Goal: Register for event/course

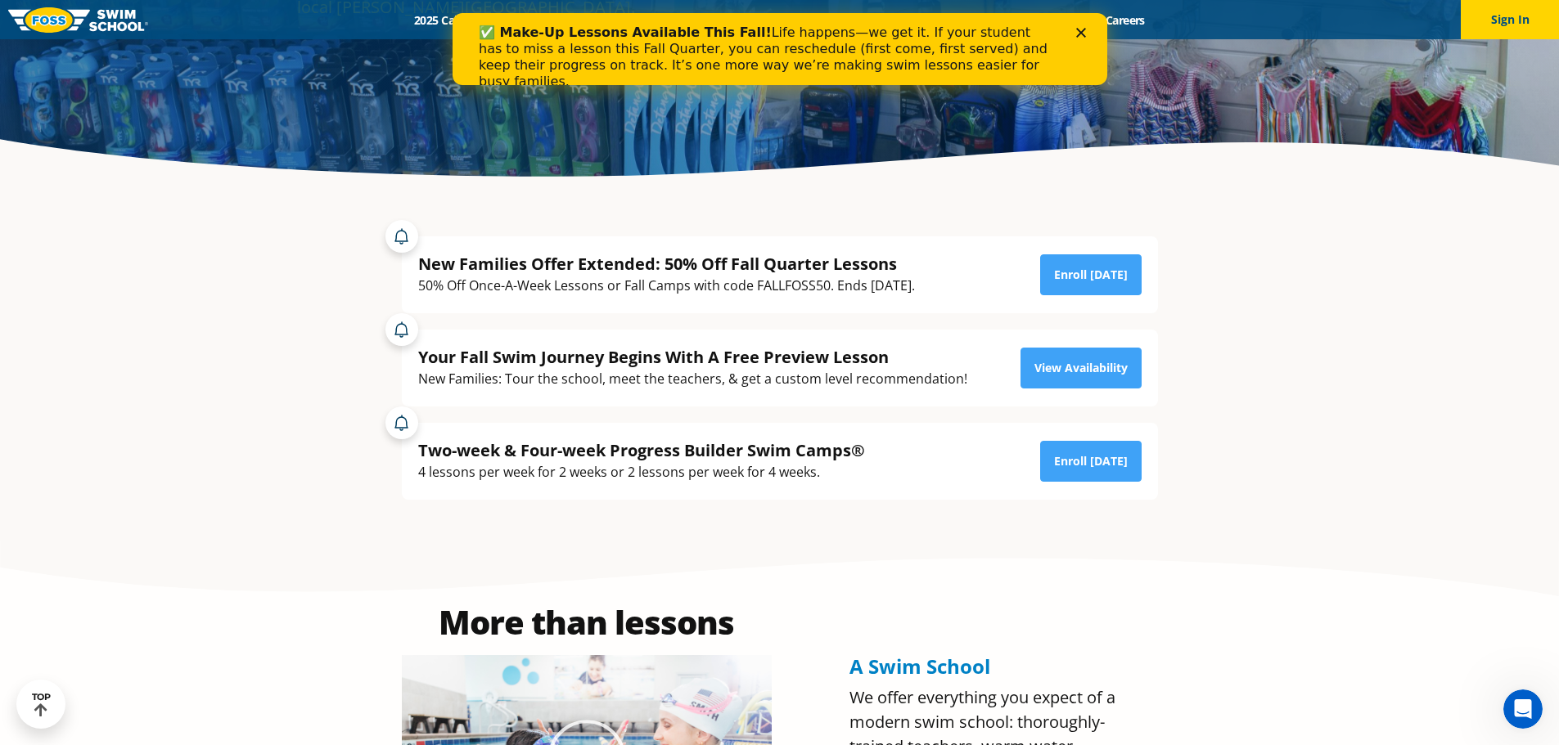
click at [1085, 36] on div "Close" at bounding box center [1083, 33] width 16 height 10
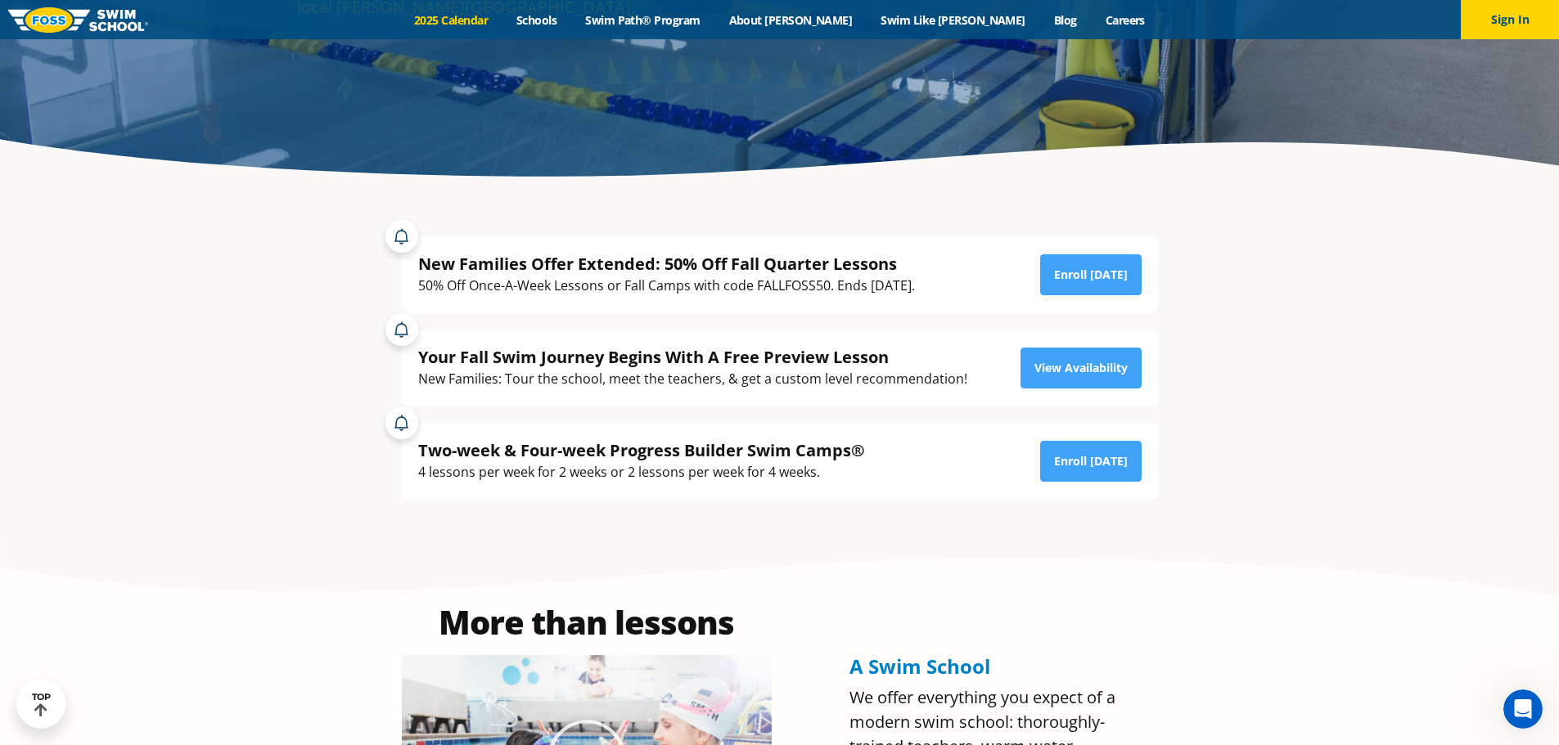
click at [502, 12] on link "2025 Calendar" at bounding box center [451, 20] width 102 height 16
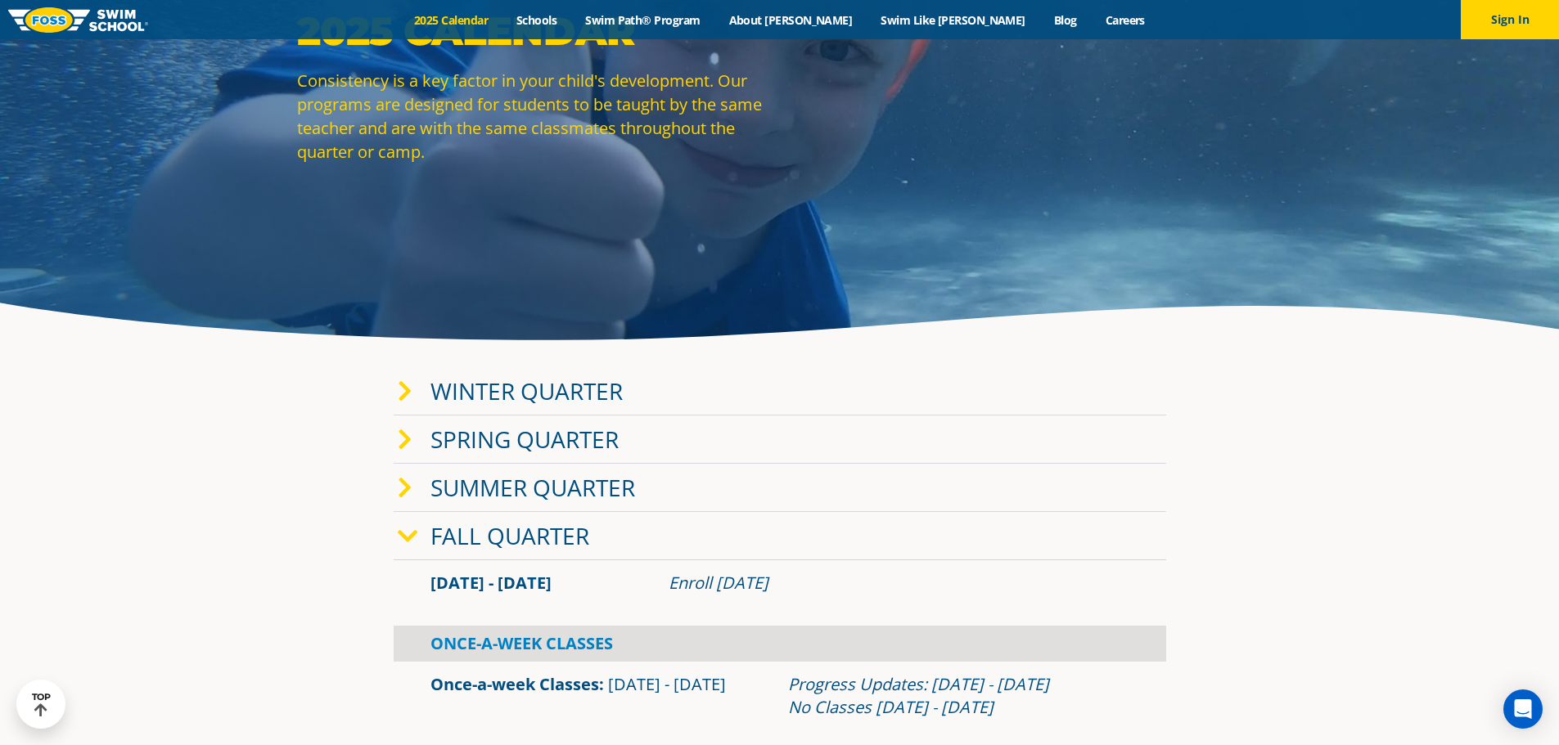
click at [506, 391] on link "Winter Quarter" at bounding box center [526, 391] width 192 height 31
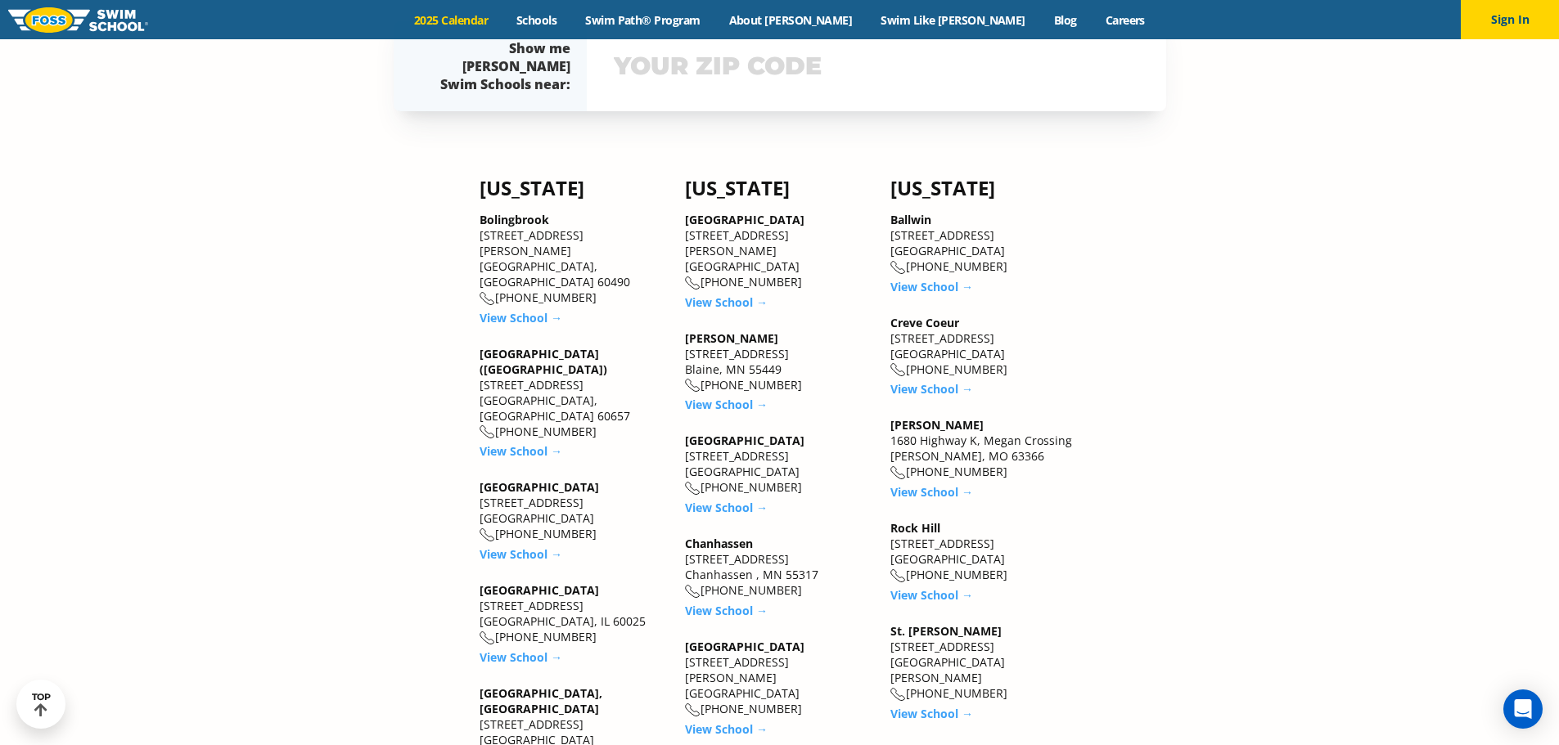
scroll to position [1771, 0]
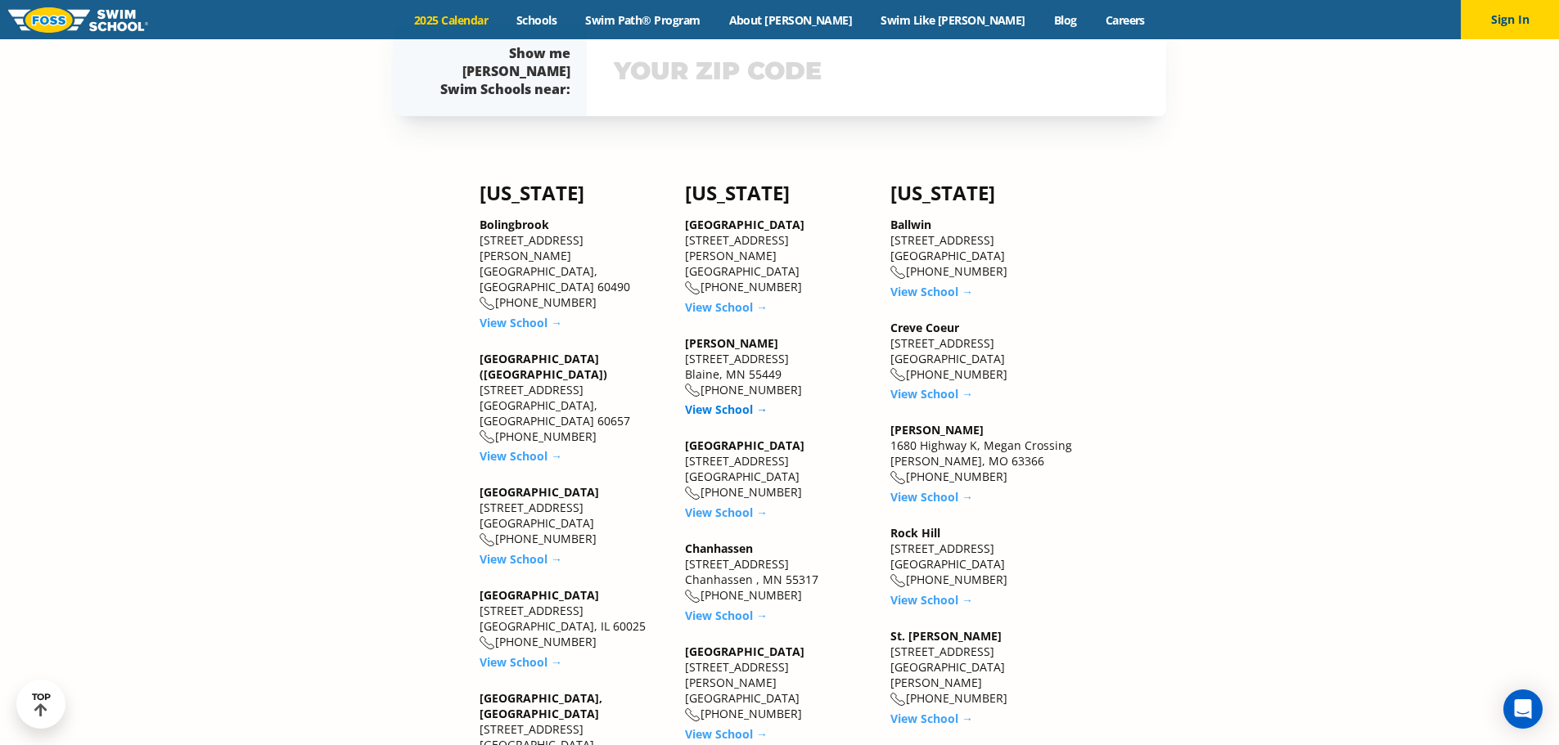
click at [750, 402] on link "View School →" at bounding box center [726, 410] width 83 height 16
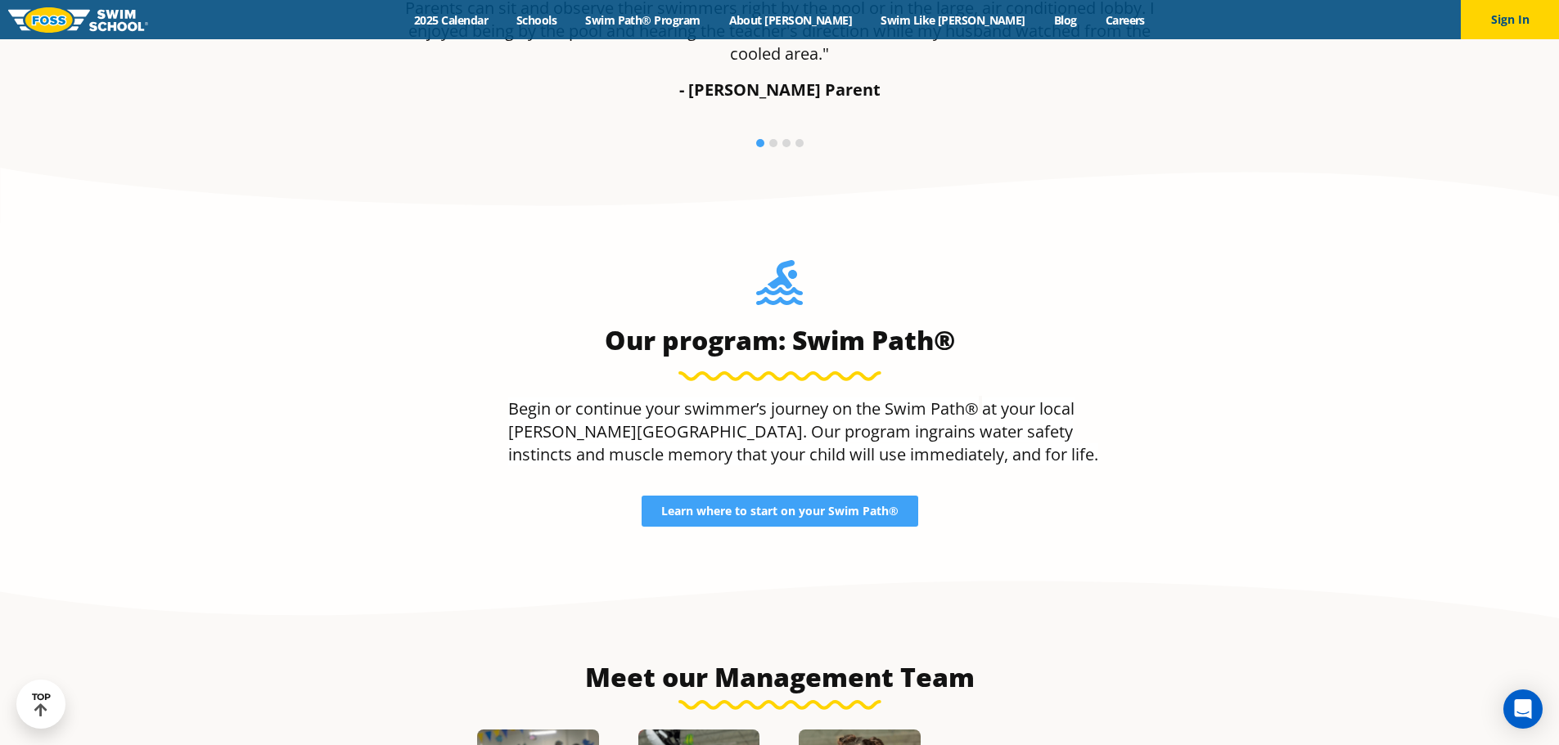
scroll to position [1504, 0]
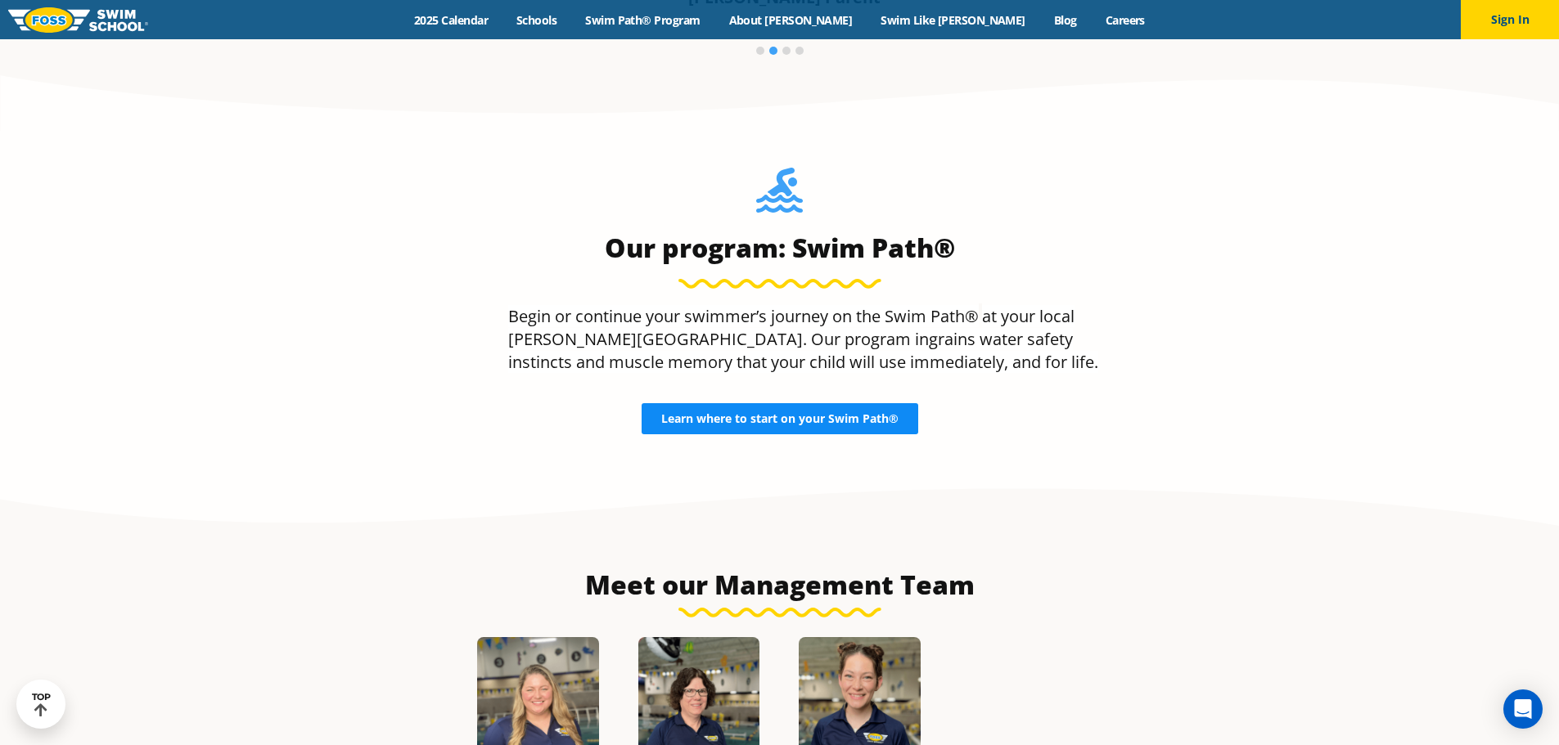
click at [865, 424] on span "Learn where to start on your Swim Path®" at bounding box center [779, 418] width 237 height 11
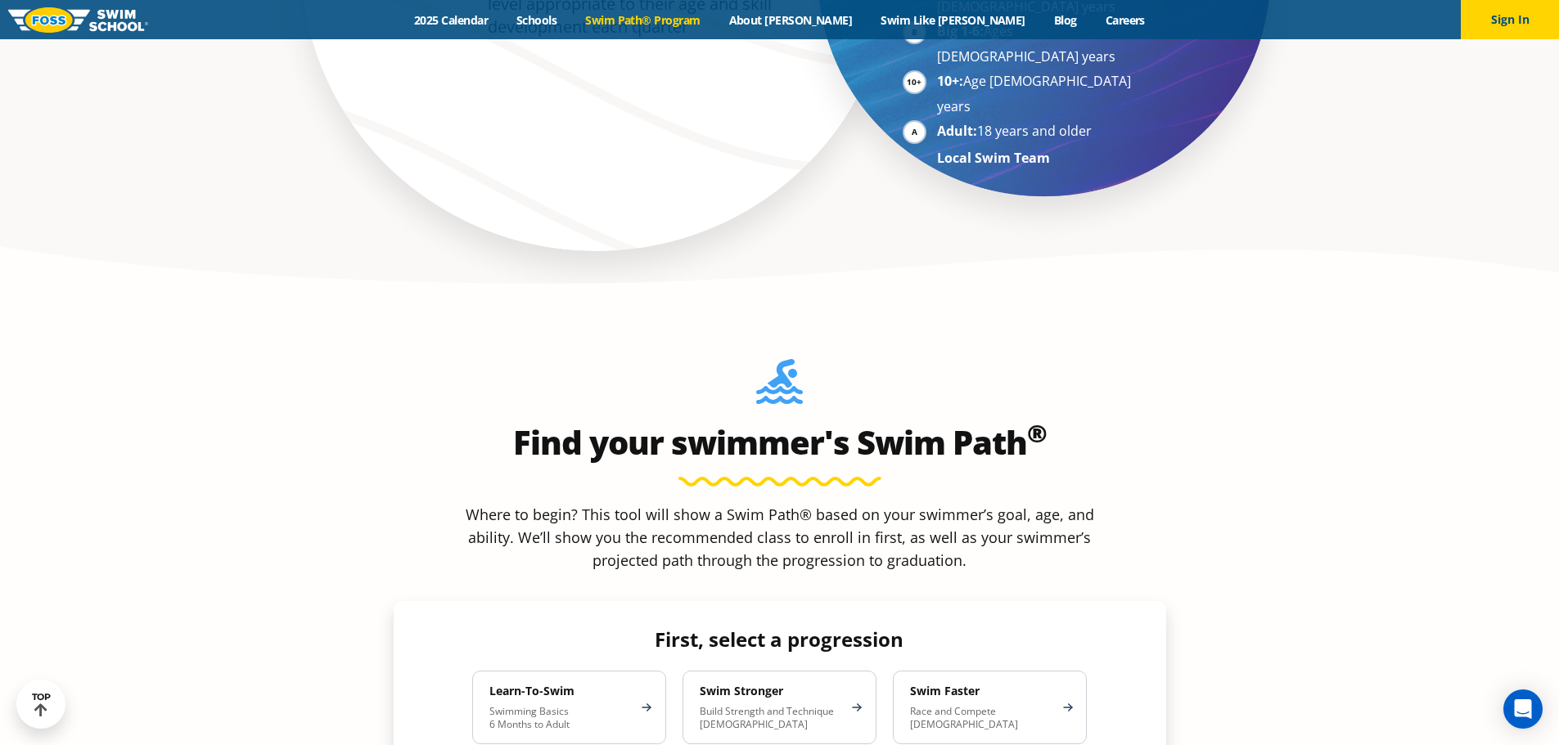
scroll to position [1420, 0]
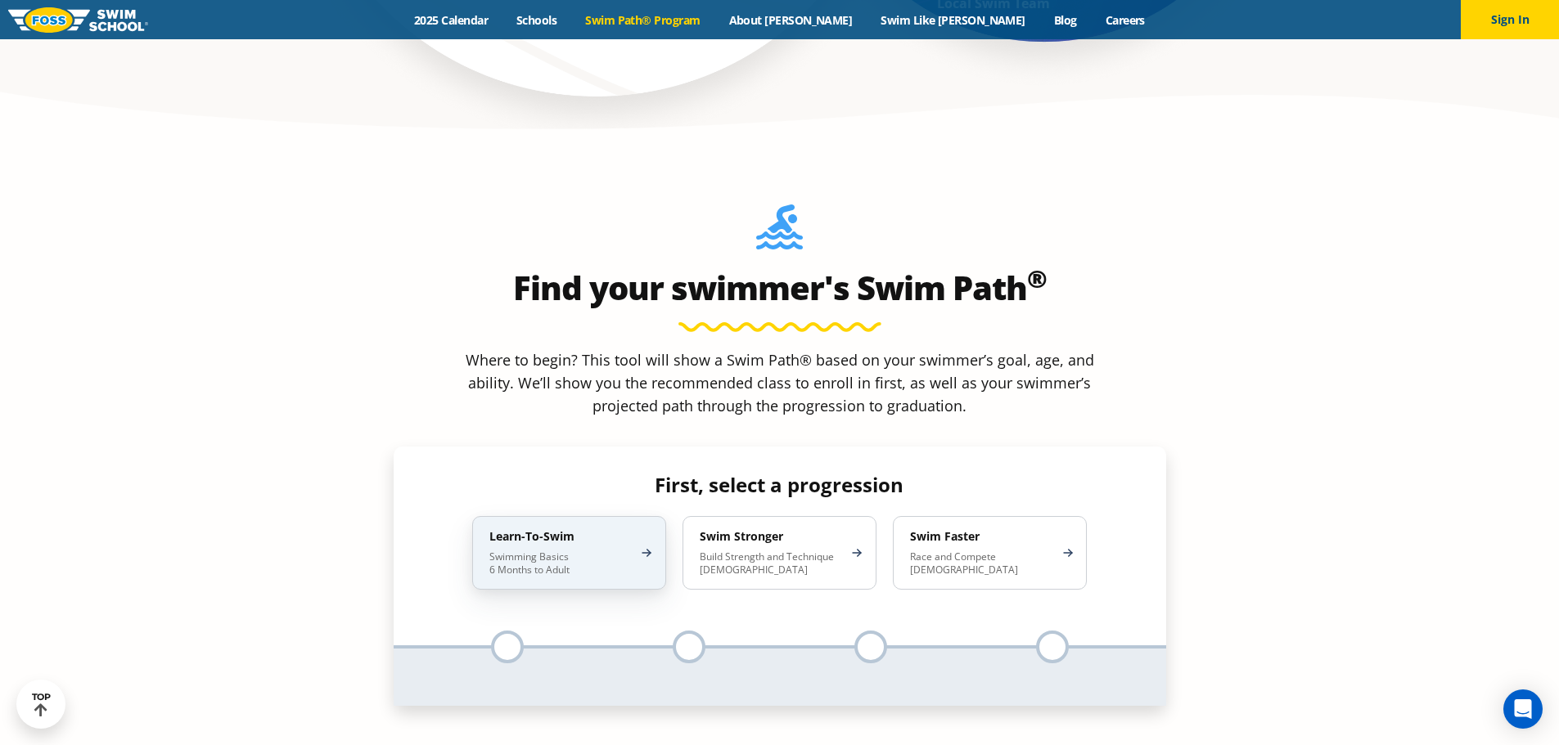
click at [596, 551] on p "Swimming Basics 6 Months to Adult" at bounding box center [560, 564] width 143 height 26
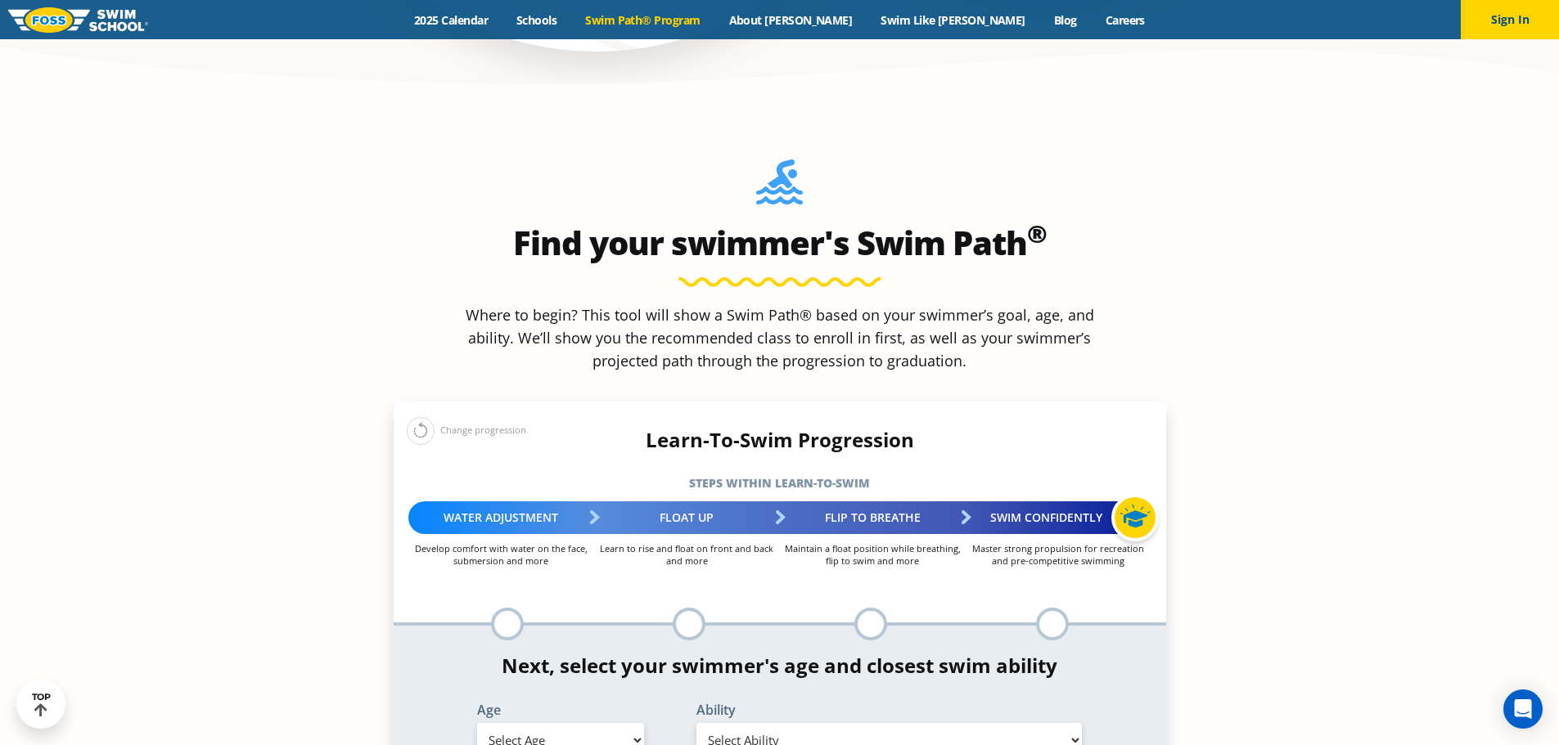
scroll to position [1502, 0]
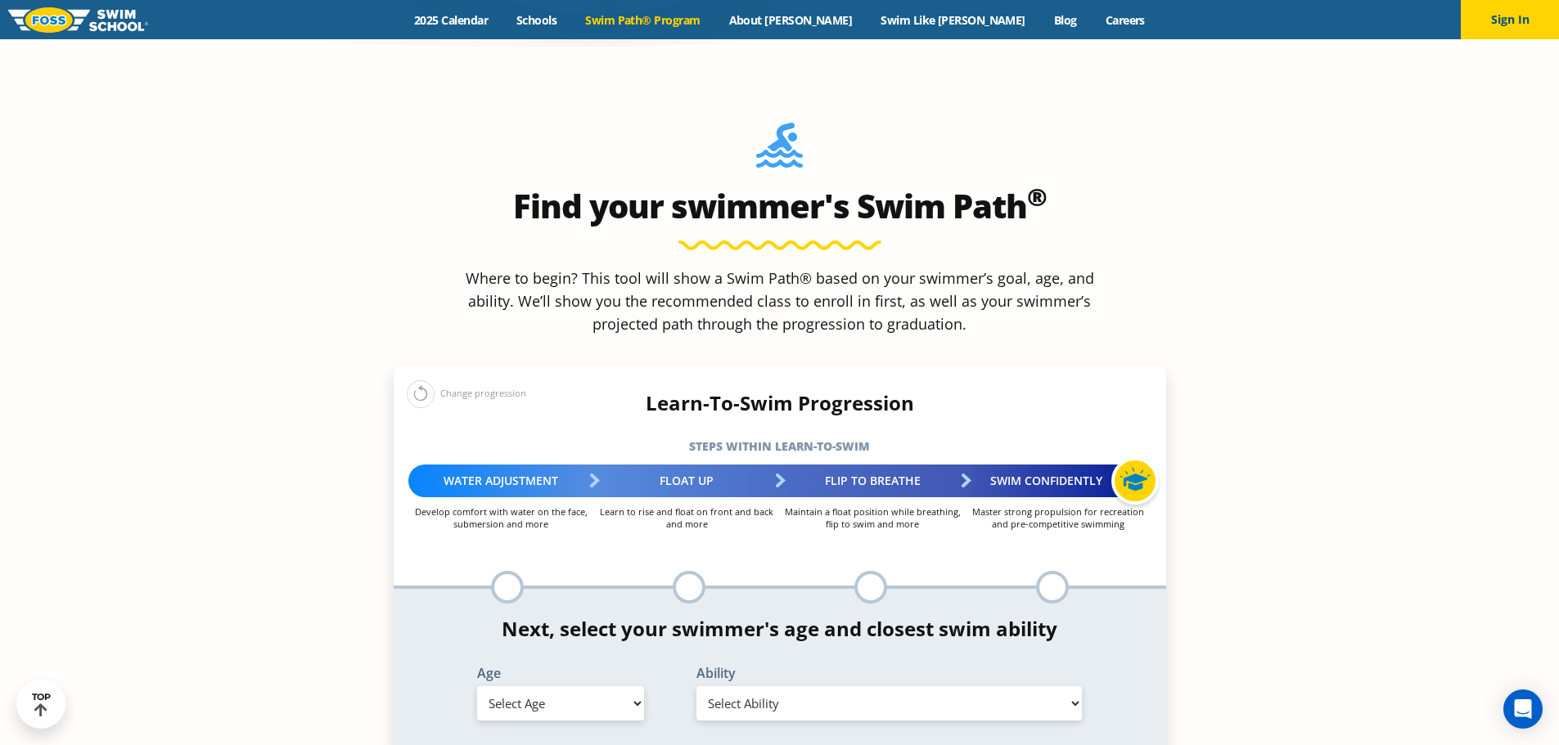
click at [554, 686] on select "Select Age [DEMOGRAPHIC_DATA] months - 1 year 1 year 2 years 3 years 4 years 5 …" at bounding box center [560, 703] width 167 height 34
select select "2-years"
click at [477, 686] on select "Select Age [DEMOGRAPHIC_DATA] months - 1 year 1 year 2 years 3 years 4 years 5 …" at bounding box center [560, 703] width 167 height 34
click at [816, 686] on select "Select Ability First in-water experience Comfortable with water poured over the…" at bounding box center [889, 703] width 386 height 34
click at [696, 686] on select "Select Ability First in-water experience Comfortable with water poured over the…" at bounding box center [889, 703] width 386 height 34
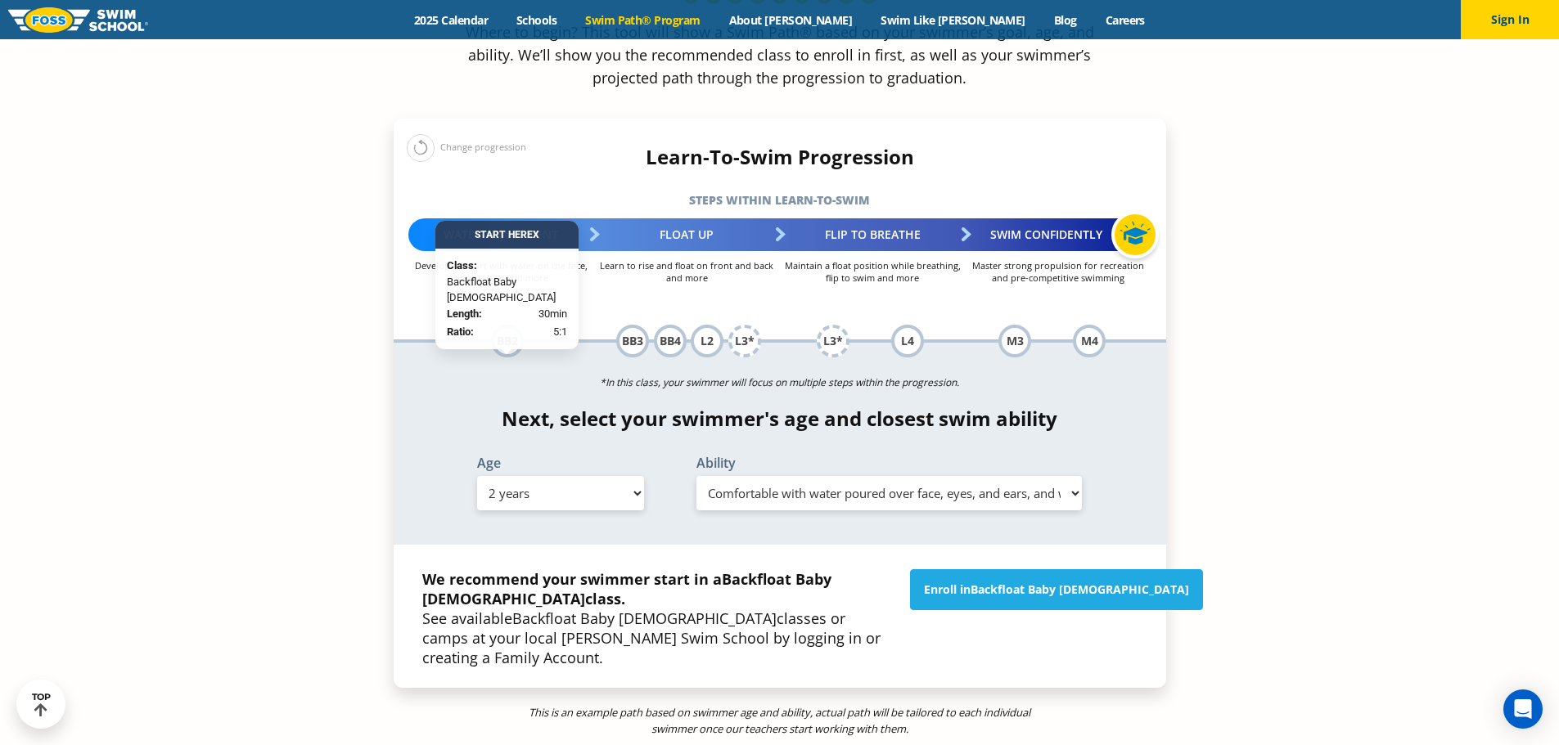
scroll to position [1748, 0]
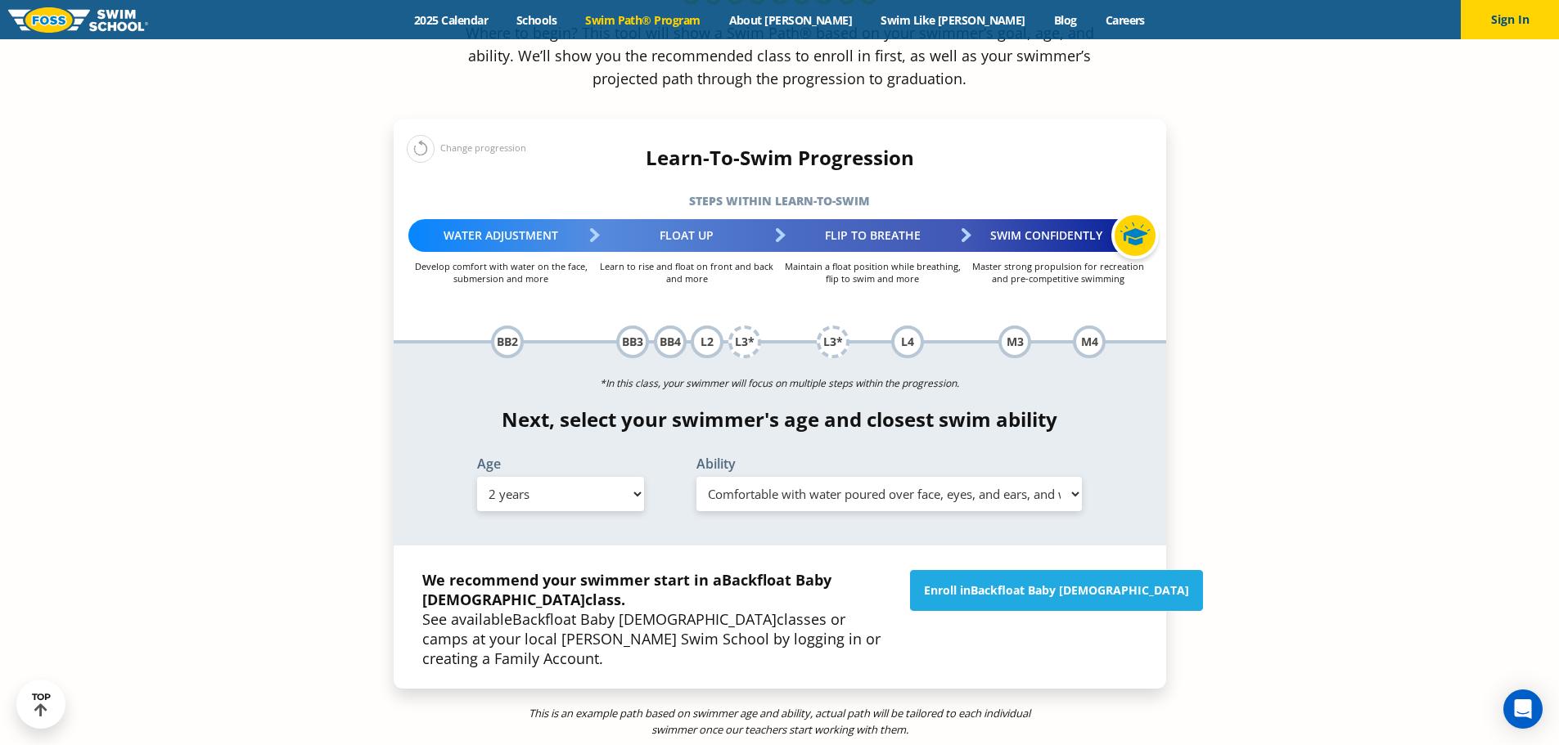
click at [798, 477] on select "Select Ability First in-water experience Comfortable with water poured over the…" at bounding box center [889, 494] width 386 height 34
click at [696, 477] on select "Select Ability First in-water experience Comfortable with water poured over the…" at bounding box center [889, 494] width 386 height 34
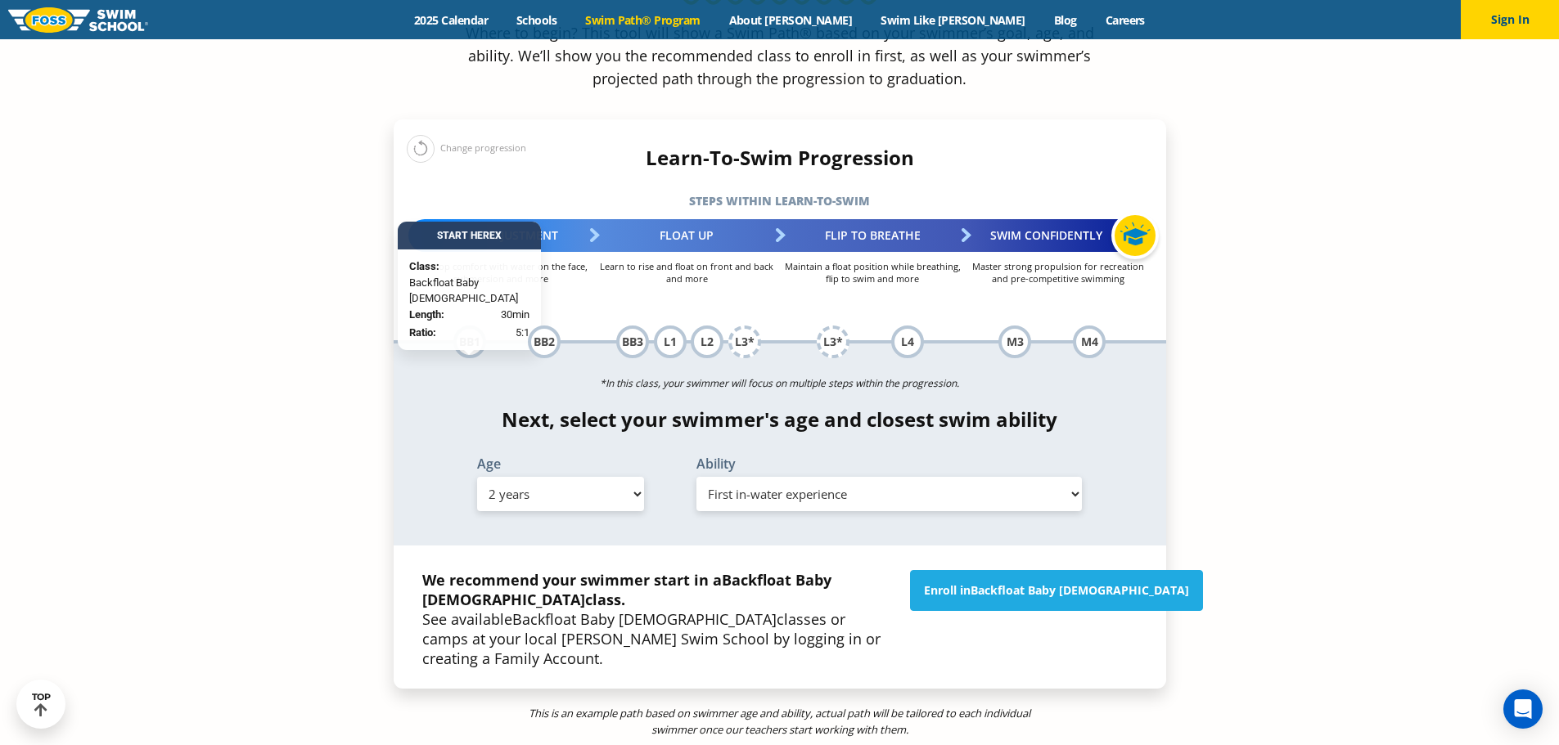
click at [803, 477] on select "Select Ability First in-water experience Comfortable with water poured over the…" at bounding box center [889, 494] width 386 height 34
click at [696, 477] on select "Select Ability First in-water experience Comfortable with water poured over the…" at bounding box center [889, 494] width 386 height 34
click at [812, 477] on select "Select Ability First in-water experience Comfortable with water poured over the…" at bounding box center [889, 494] width 386 height 34
select select "2-years-comfortable-with-water-poured-over-face-eyes-and-ears-and-with-ears-in-…"
click at [696, 477] on select "Select Ability First in-water experience Comfortable with water poured over the…" at bounding box center [889, 494] width 386 height 34
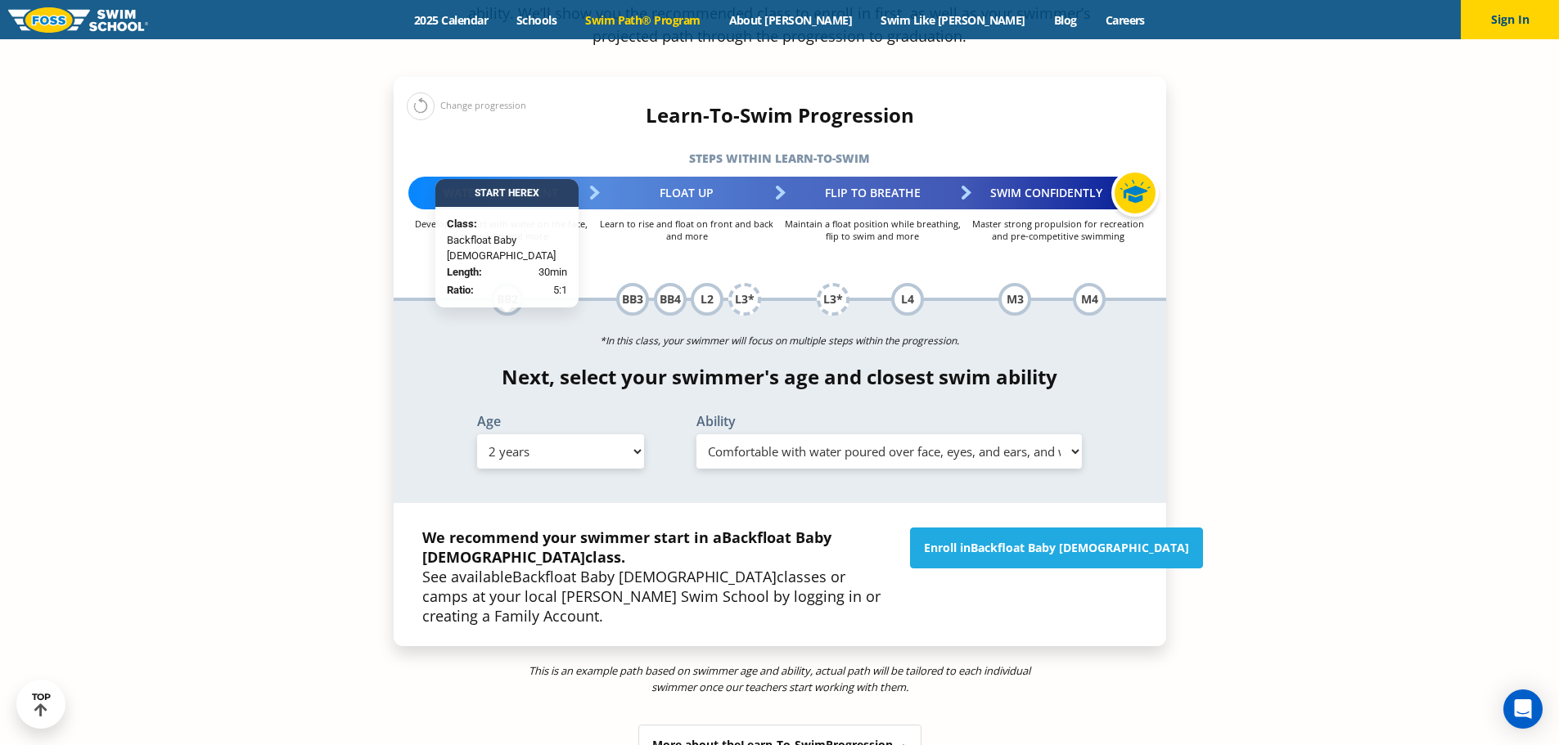
scroll to position [1829, 0]
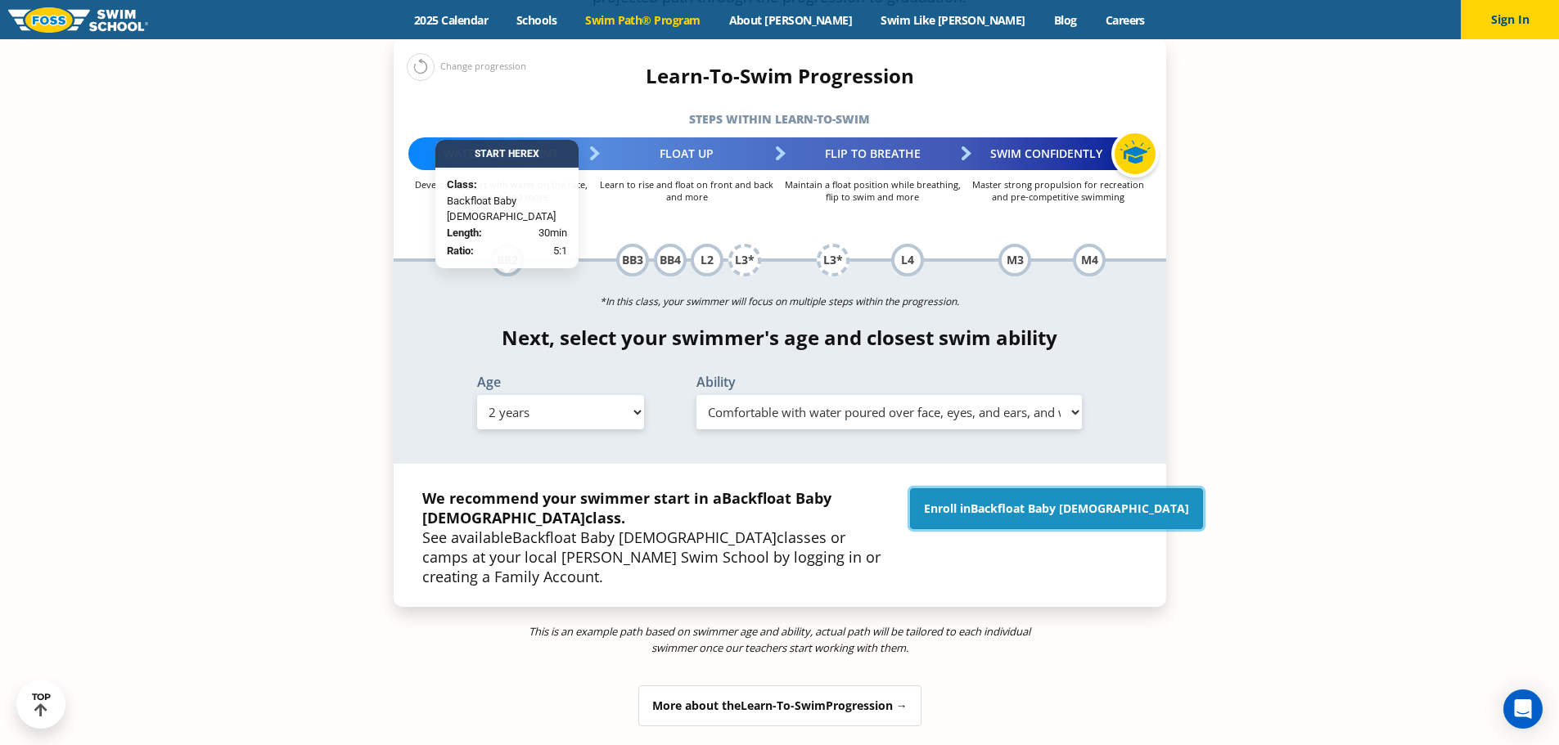
click at [1090, 488] on link "Enroll in Backfloat Baby [DEMOGRAPHIC_DATA]" at bounding box center [1056, 508] width 293 height 41
